Goal: Information Seeking & Learning: Learn about a topic

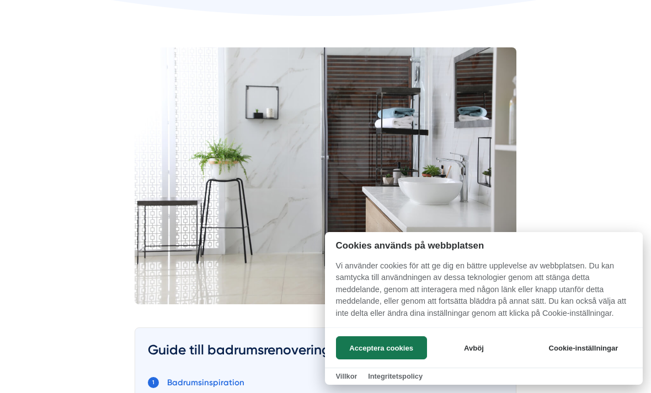
scroll to position [307, 0]
click at [470, 360] on button "Avböj" at bounding box center [474, 348] width 88 height 23
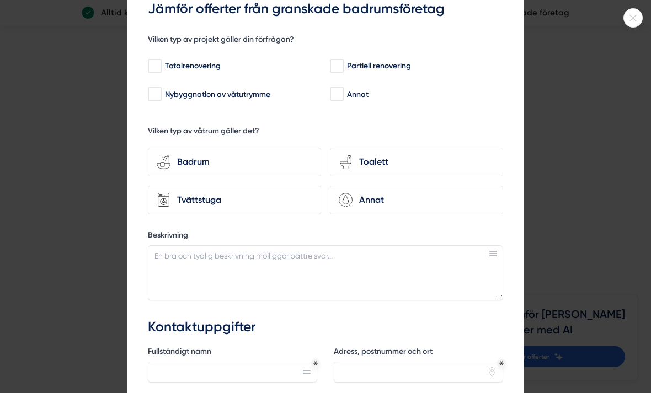
scroll to position [61, 0]
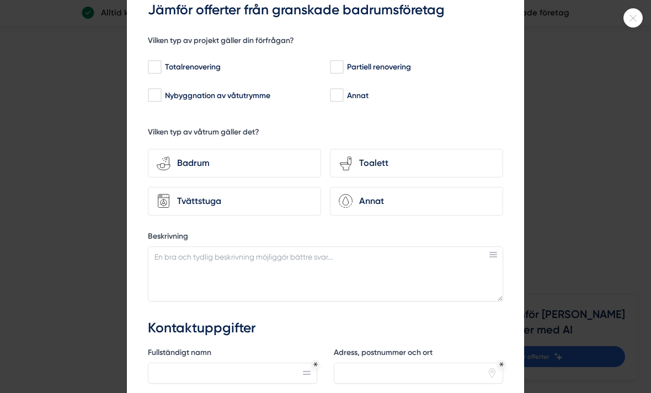
click at [627, 17] on icon at bounding box center [633, 18] width 18 height 7
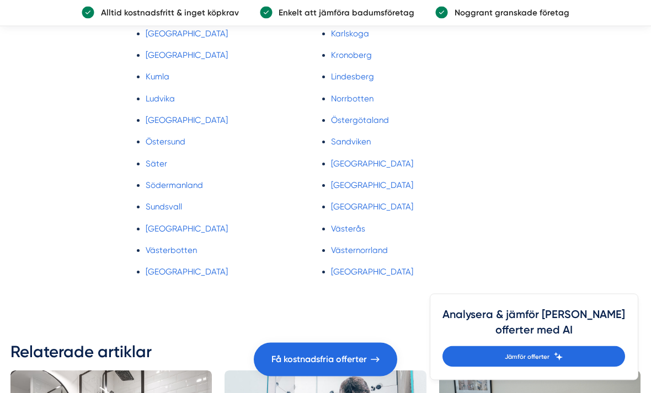
scroll to position [6071, 0]
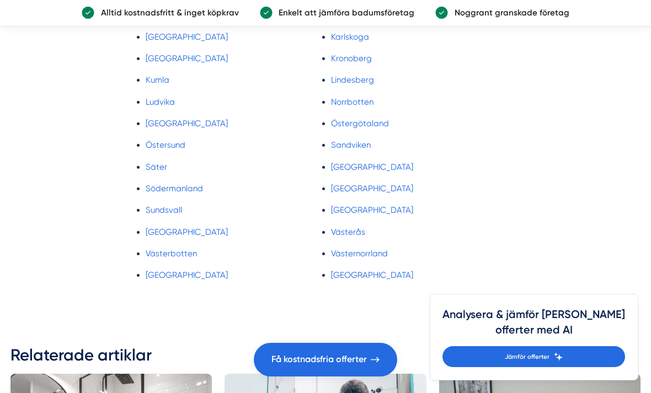
click at [358, 20] on link "[GEOGRAPHIC_DATA]" at bounding box center [372, 15] width 82 height 10
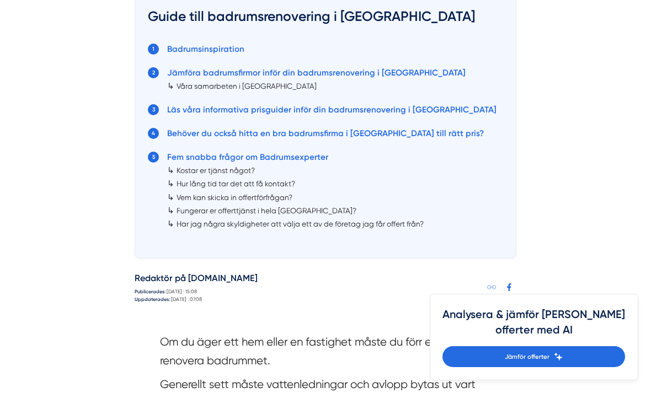
scroll to position [641, 0]
click at [211, 133] on link "Behöver du också hitta en bra badrumsfirma i Jönköping till rätt pris?" at bounding box center [325, 134] width 317 height 10
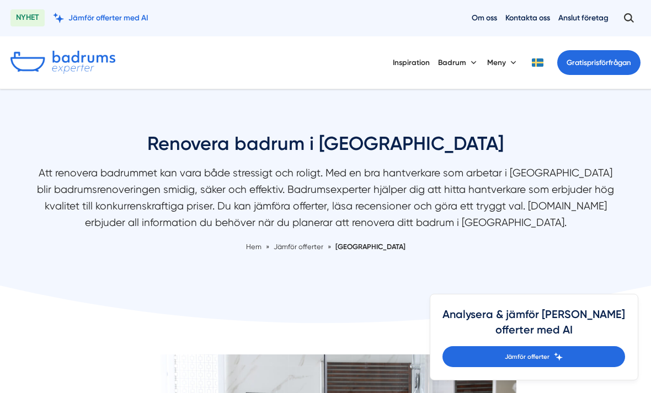
scroll to position [641, 0]
click at [506, 61] on button "Meny" at bounding box center [502, 63] width 31 height 28
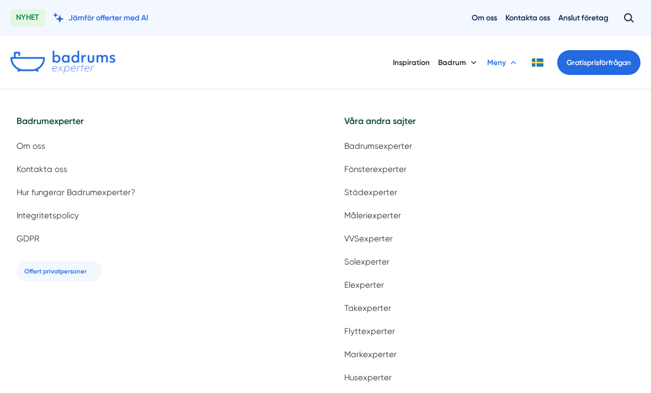
click at [354, 146] on span "Badrumsexperter" at bounding box center [378, 146] width 68 height 10
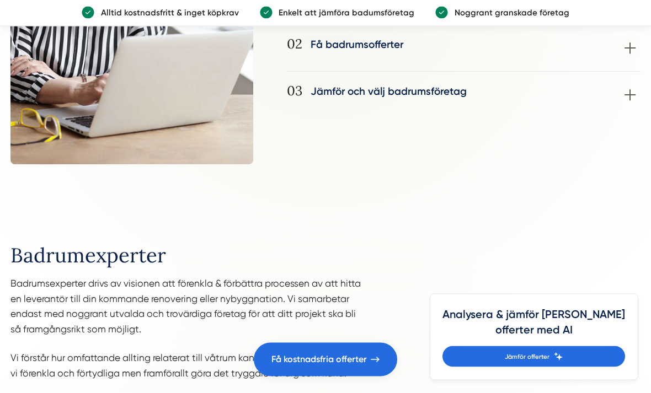
scroll to position [930, 0]
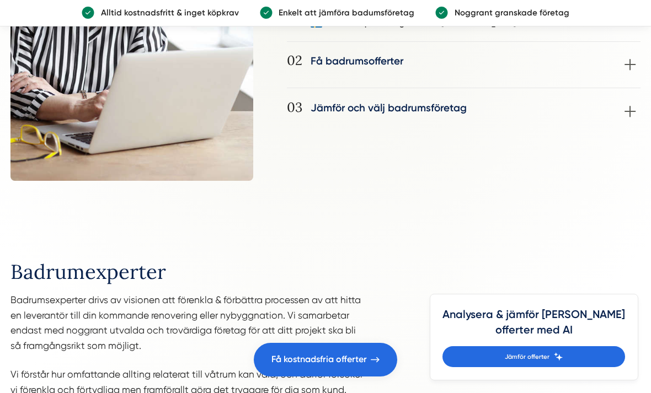
click at [630, 105] on div "03 Jämför och välj badrumsföretag Jämför mottagna offerter och välj det badrums…" at bounding box center [464, 111] width 354 height 21
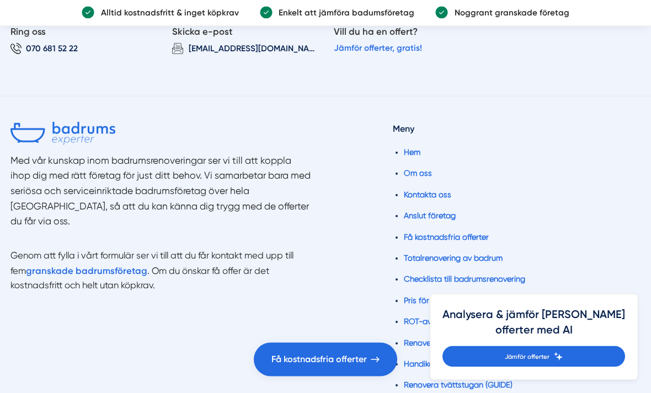
scroll to position [2490, 0]
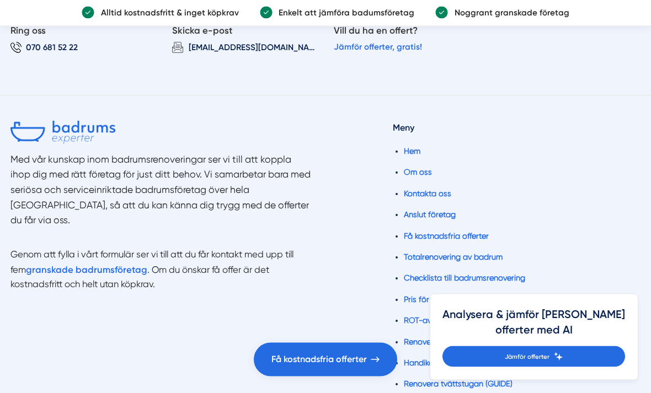
click at [74, 265] on strong "granskade badrumsföretag" at bounding box center [86, 270] width 121 height 11
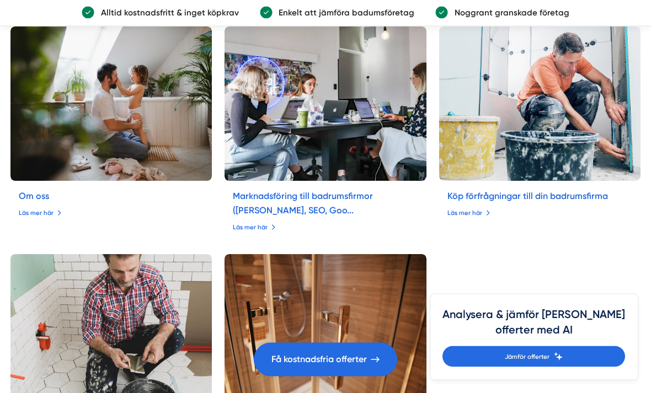
scroll to position [3118, 0]
